Goal: Navigation & Orientation: Find specific page/section

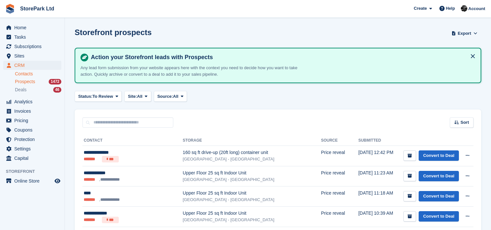
scroll to position [87, 0]
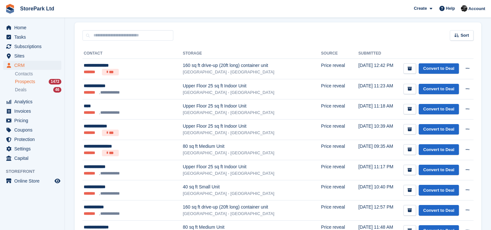
click at [27, 81] on span "Prospects" at bounding box center [25, 82] width 20 height 6
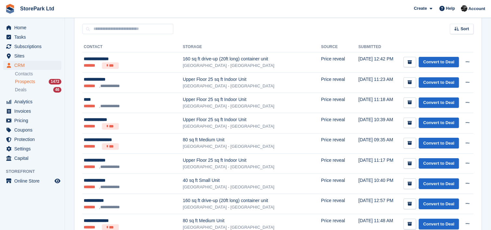
scroll to position [94, 0]
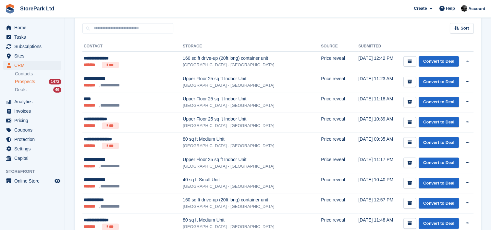
click at [46, 226] on div "Home Tasks Subscriptions Subscriptions Subscriptions Contracts Price increases …" at bounding box center [32, 133] width 65 height 230
click at [40, 219] on div "Home Tasks Subscriptions Subscriptions Subscriptions Contracts Price increases …" at bounding box center [32, 133] width 65 height 230
click at [32, 212] on aside "Home Tasks Subscriptions Subscriptions Subscriptions Contracts Price increases …" at bounding box center [32, 116] width 65 height 197
click at [246, 25] on div "Sort Sort by Date submitted Submitted (oldest first) Submitted (newest first)" at bounding box center [278, 24] width 407 height 18
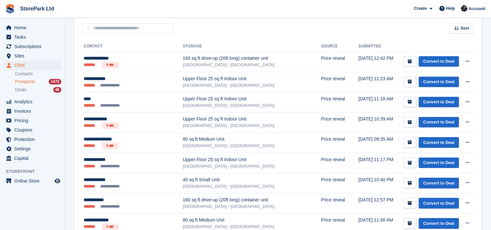
click at [337, 30] on div "Sort Sort by Date submitted Submitted (oldest first) Submitted (newest first)" at bounding box center [278, 24] width 407 height 18
